Goal: Navigation & Orientation: Find specific page/section

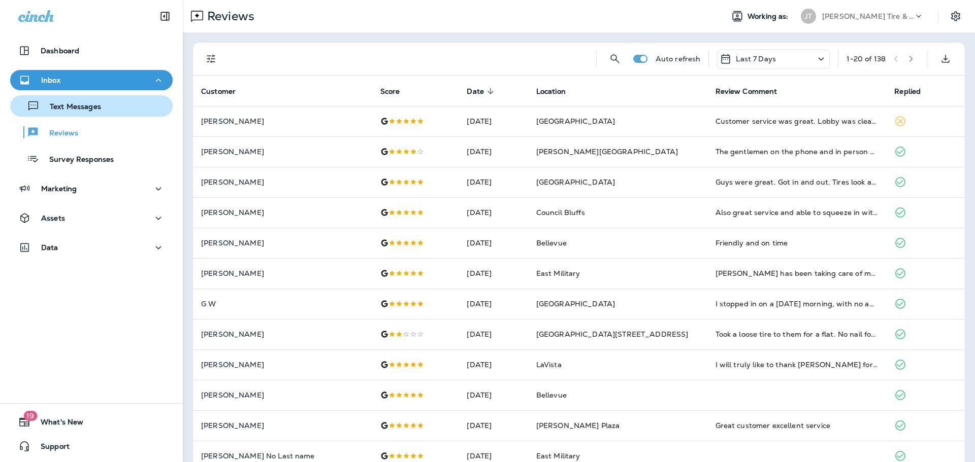
click at [85, 107] on p "Text Messages" at bounding box center [70, 108] width 61 height 10
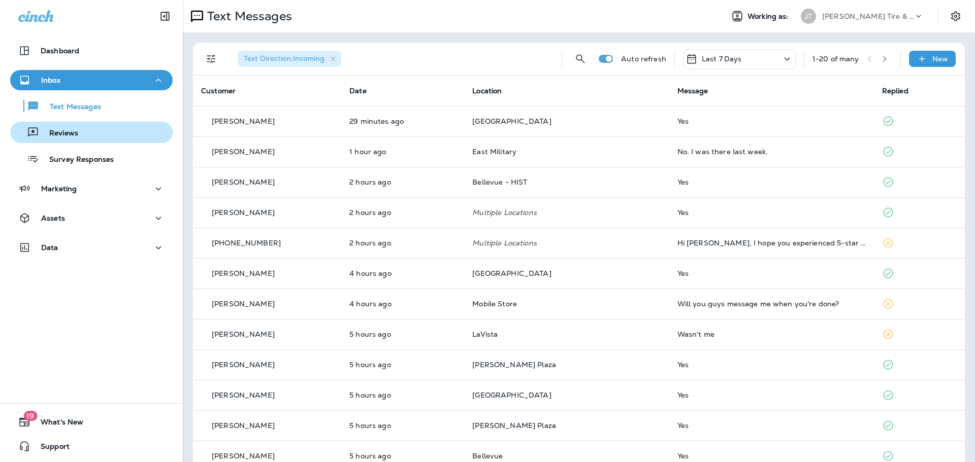
click at [82, 126] on div "Reviews" at bounding box center [91, 132] width 154 height 15
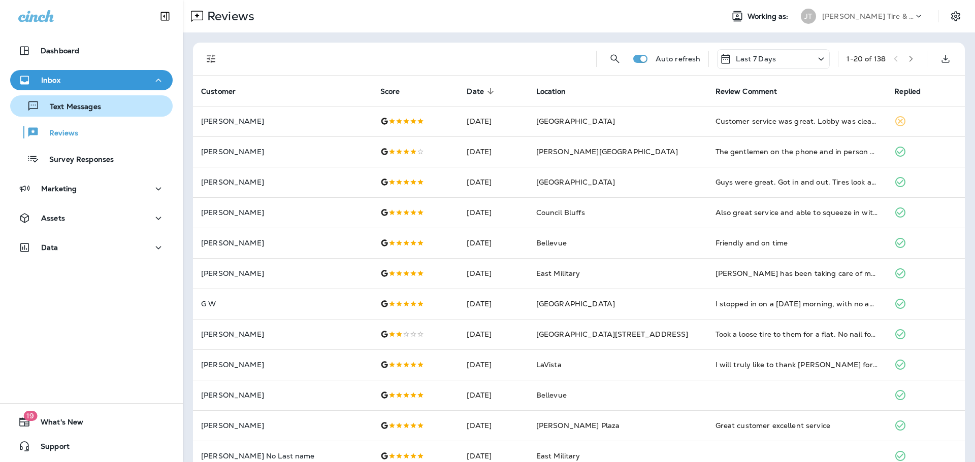
drag, startPoint x: 87, startPoint y: 111, endPoint x: 94, endPoint y: 103, distance: 10.8
click at [87, 111] on p "Text Messages" at bounding box center [70, 108] width 61 height 10
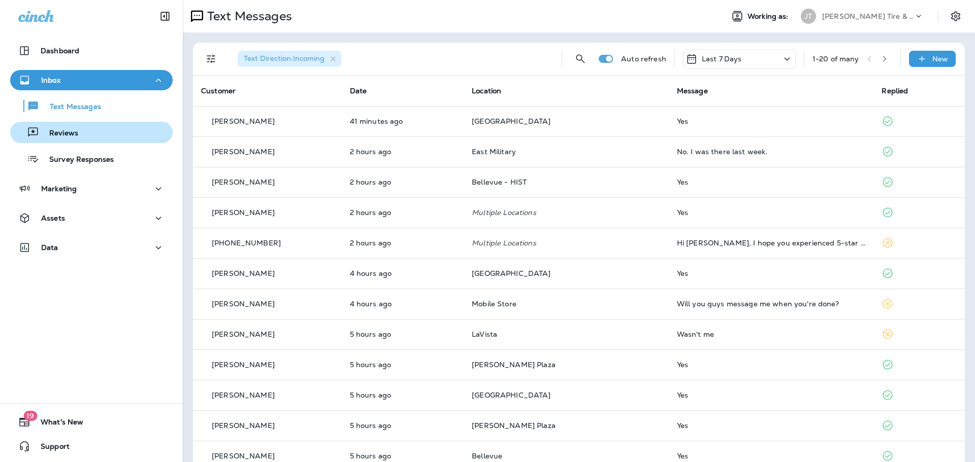
click at [71, 132] on p "Reviews" at bounding box center [58, 134] width 39 height 10
